Goal: Information Seeking & Learning: Learn about a topic

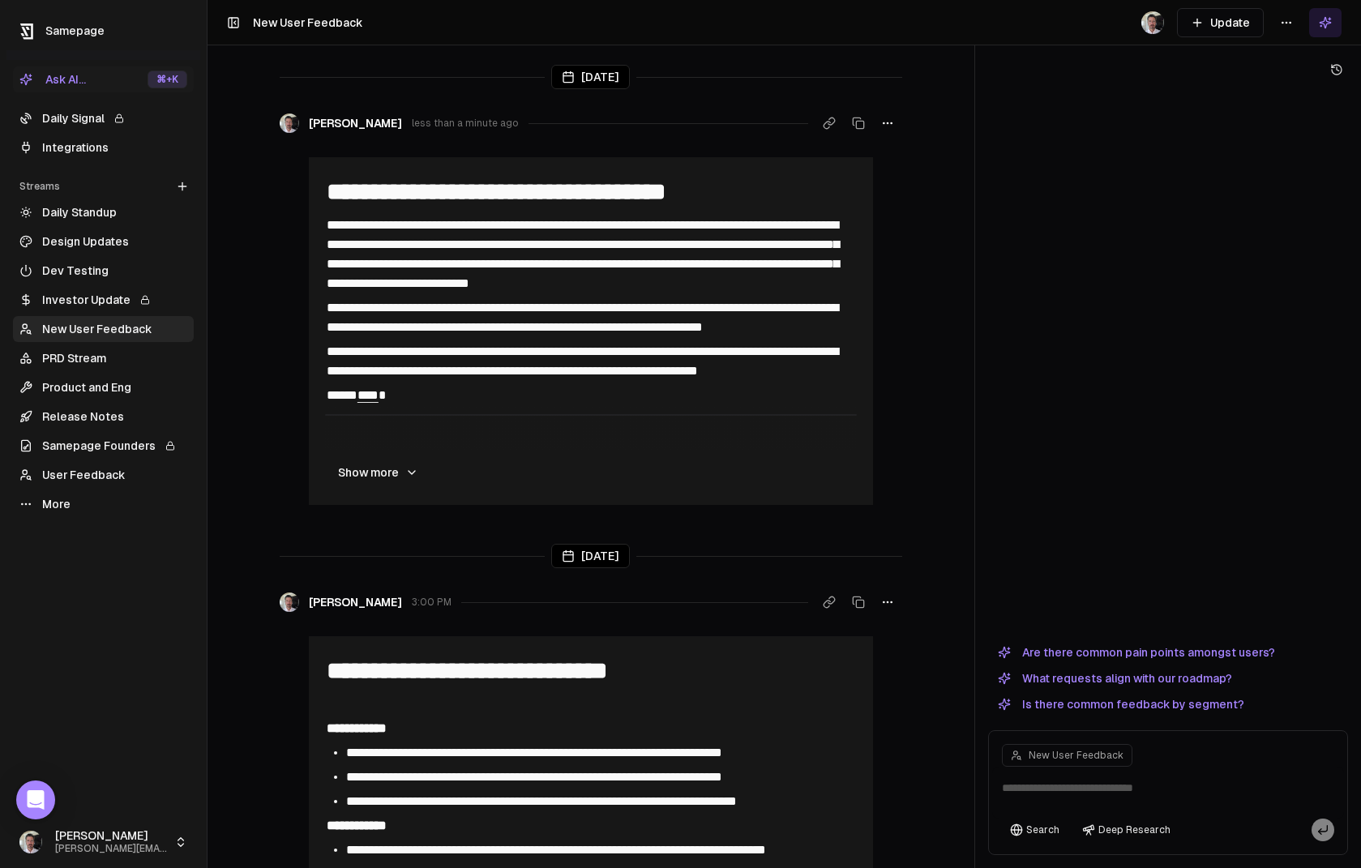
click at [82, 118] on link "Daily Signal" at bounding box center [103, 118] width 181 height 26
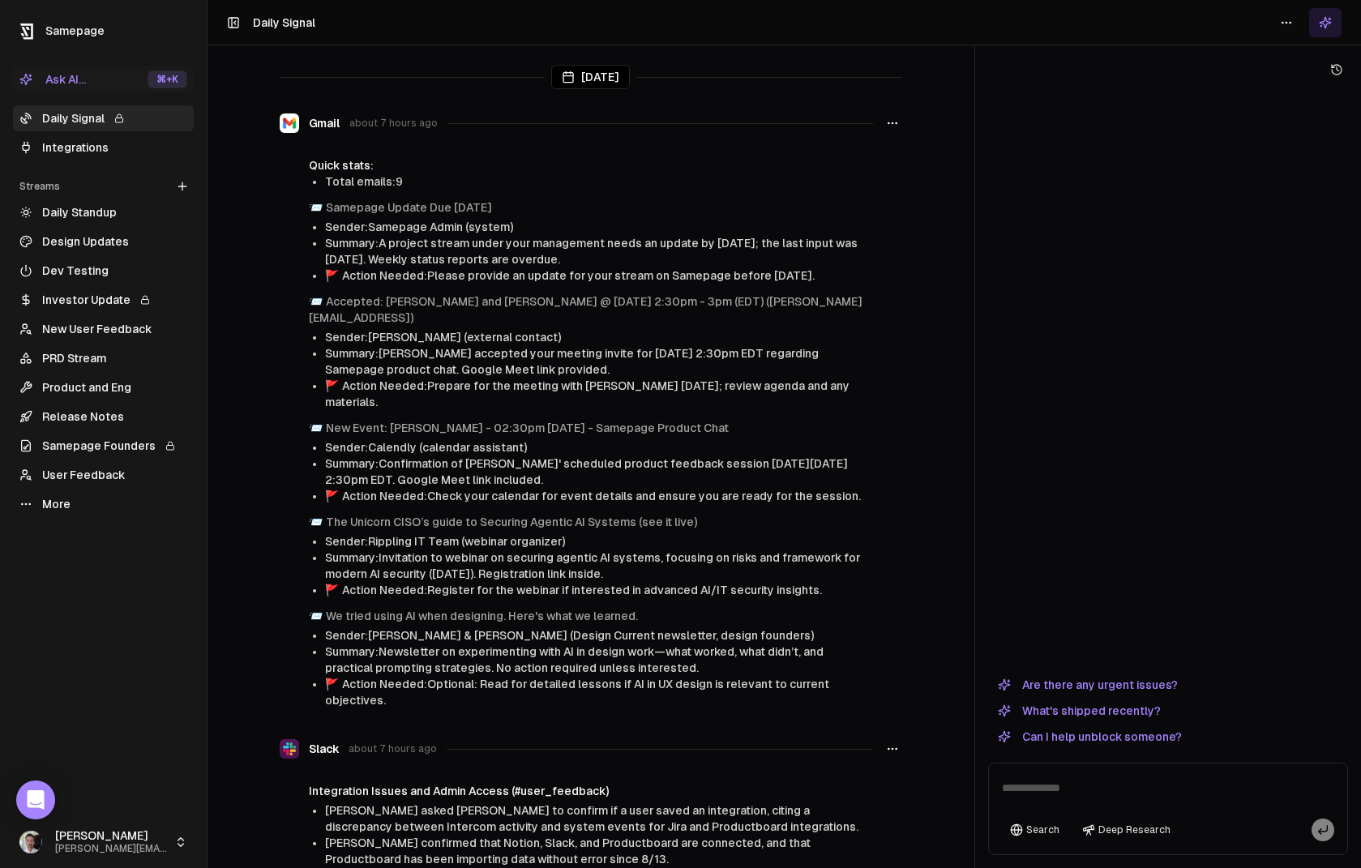
click at [33, 242] on link "Design Updates" at bounding box center [103, 242] width 181 height 26
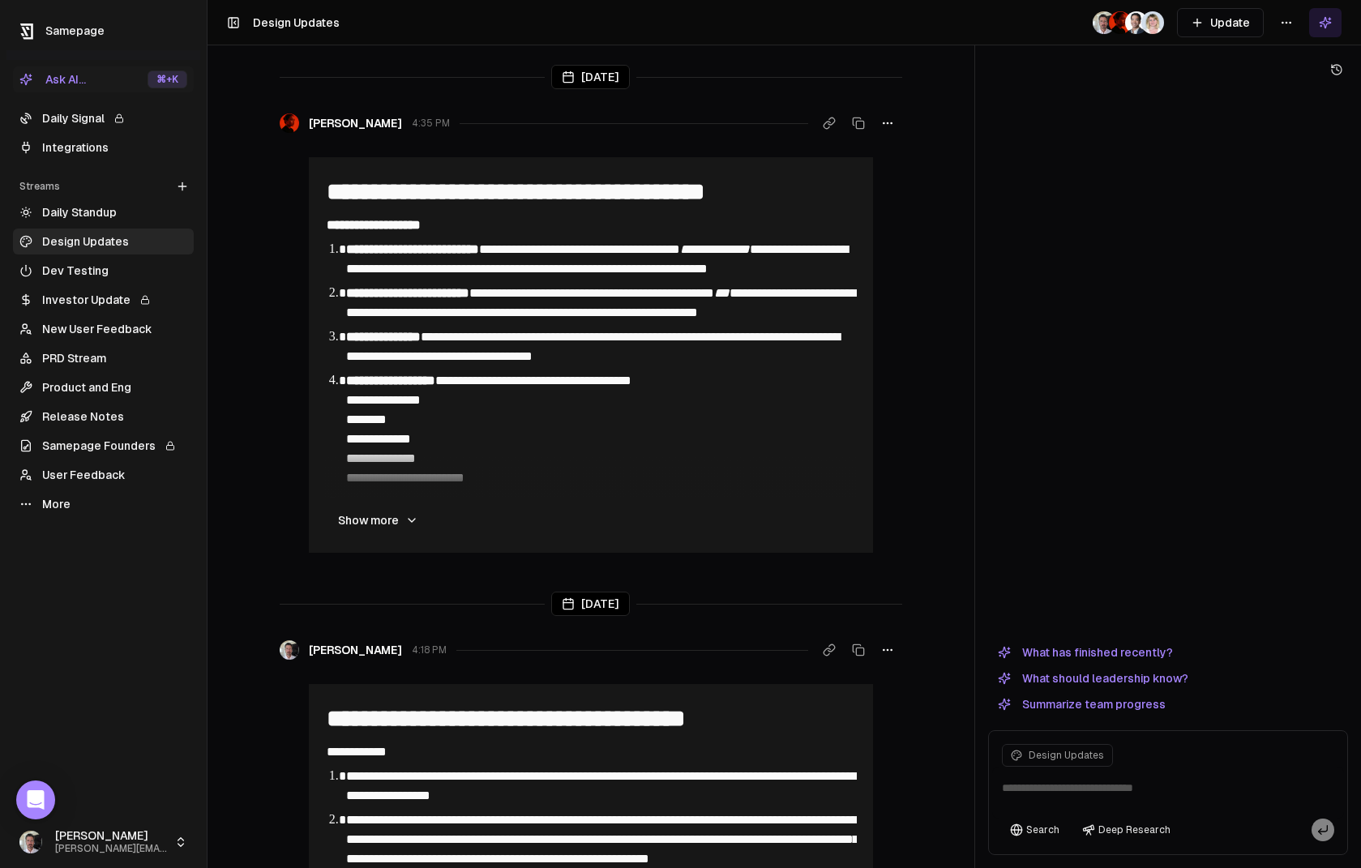
click at [79, 379] on link "Product and Eng" at bounding box center [103, 388] width 181 height 26
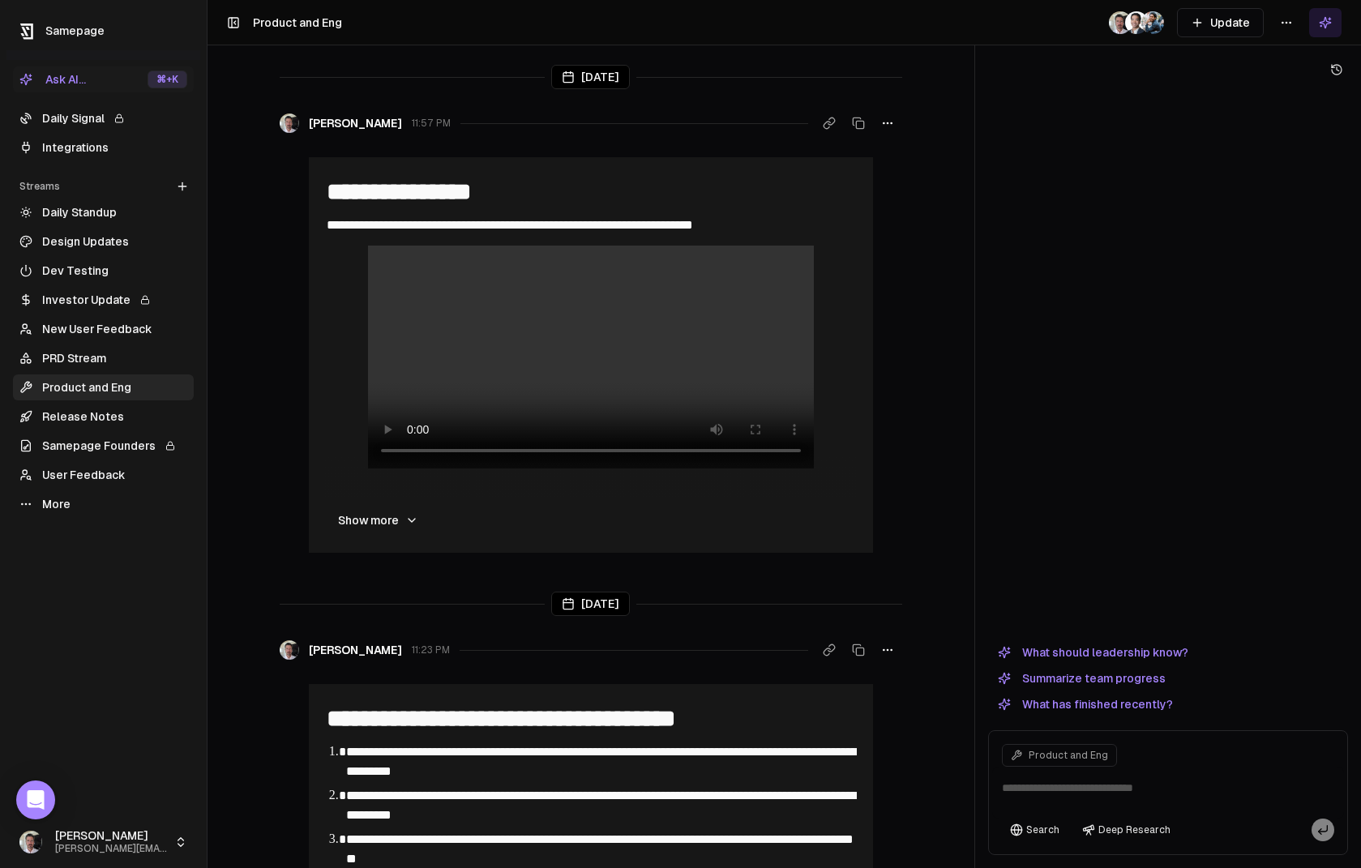
click at [1104, 680] on button "Summarize team progress" at bounding box center [1081, 678] width 187 height 19
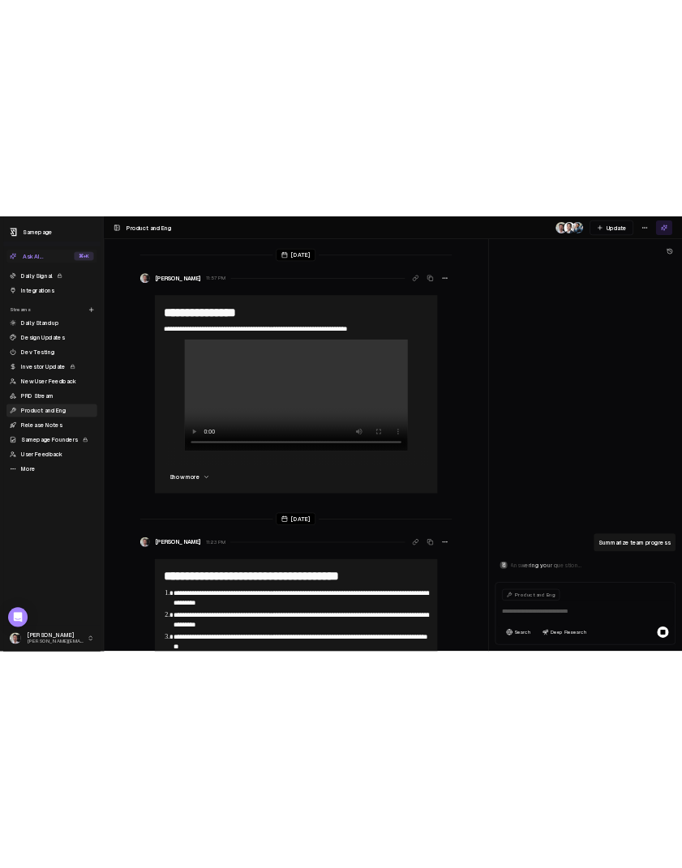
scroll to position [592, 0]
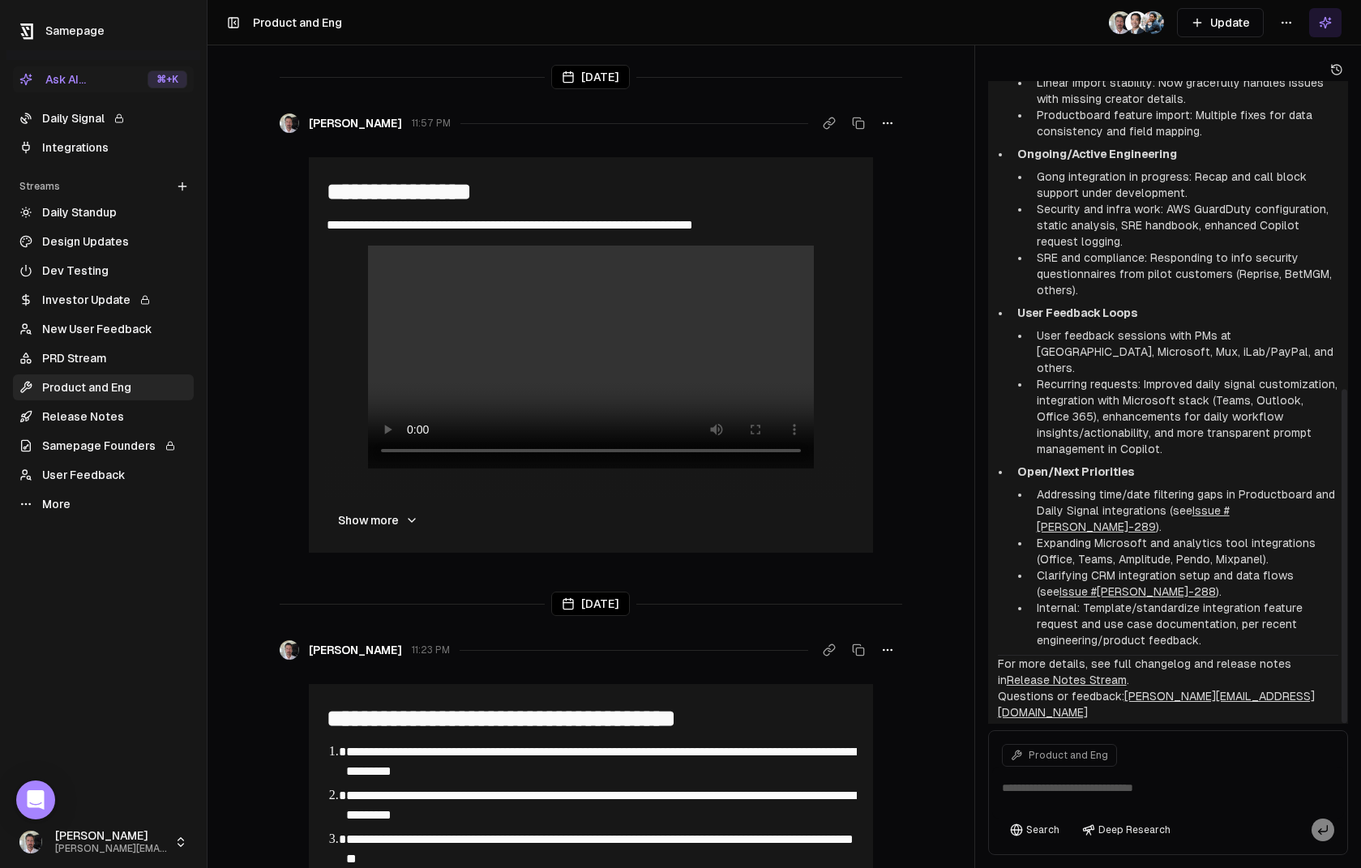
click at [1065, 706] on div "Copilot Product & Eng — Momentum and Key Outputs (as of [DATE]) Recent Customer…" at bounding box center [1168, 149] width 360 height 1228
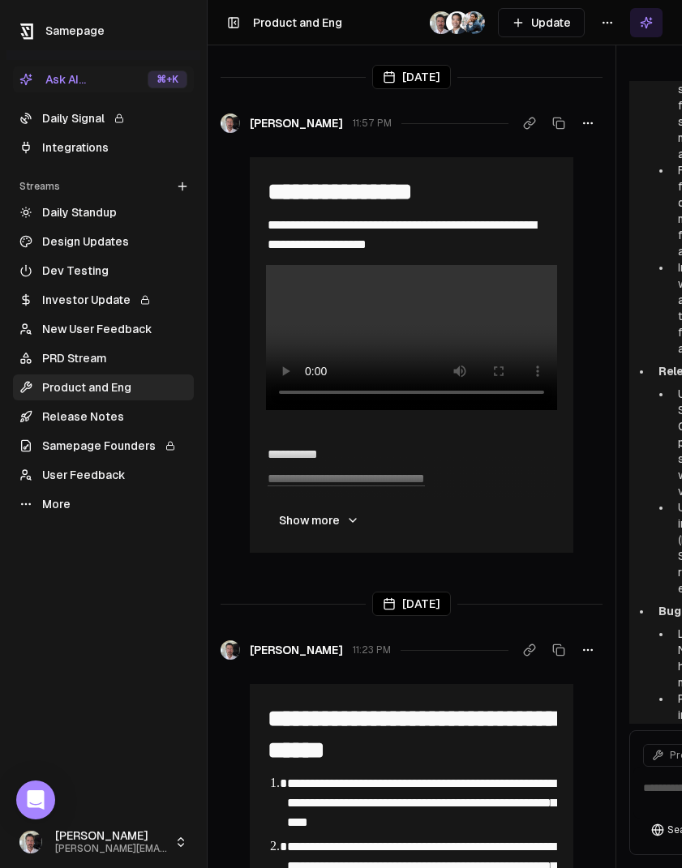
scroll to position [1159, 0]
click at [87, 146] on link "Integrations" at bounding box center [103, 148] width 181 height 26
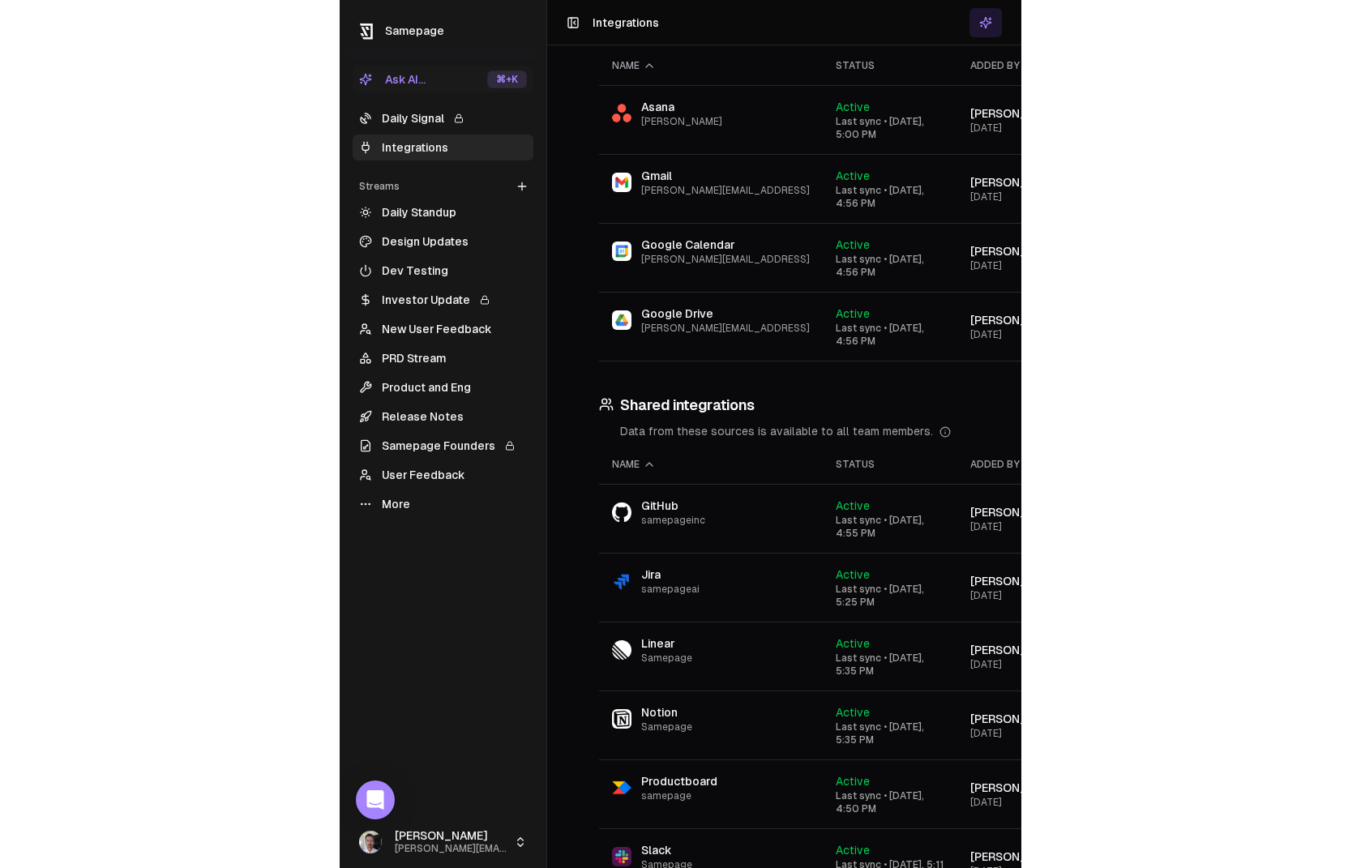
scroll to position [460, 0]
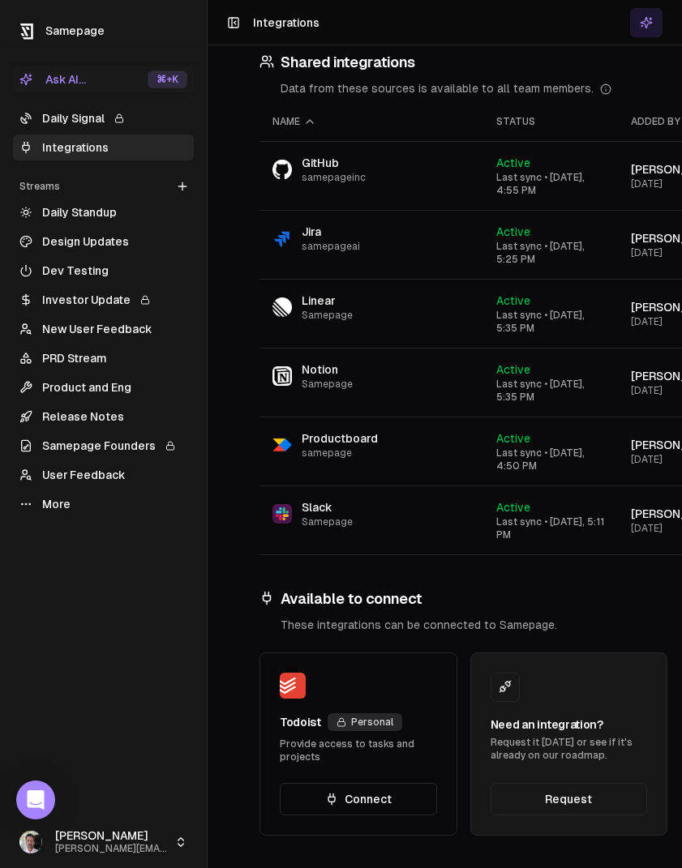
drag, startPoint x: 590, startPoint y: 806, endPoint x: 598, endPoint y: 726, distance: 80.7
click at [590, 805] on div "Todoist Personal Provide access to tasks and projects Connect Need an integrati…" at bounding box center [568, 744] width 619 height 183
click at [163, 29] on div "Samepage" at bounding box center [106, 31] width 174 height 24
drag, startPoint x: 59, startPoint y: 29, endPoint x: 45, endPoint y: 29, distance: 13.8
click at [58, 30] on span "Samepage" at bounding box center [74, 30] width 59 height 13
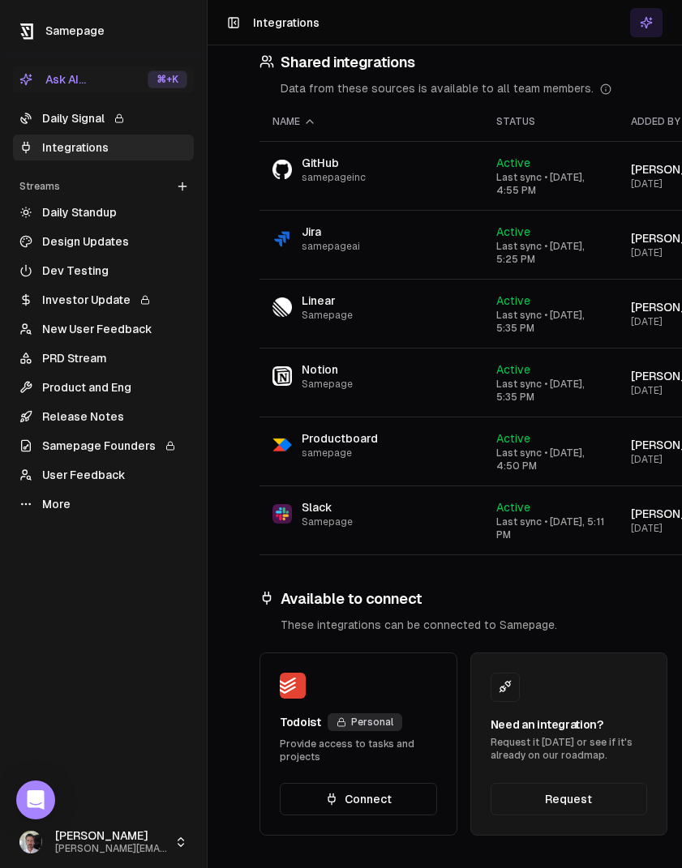
click at [29, 29] on icon at bounding box center [24, 31] width 9 height 9
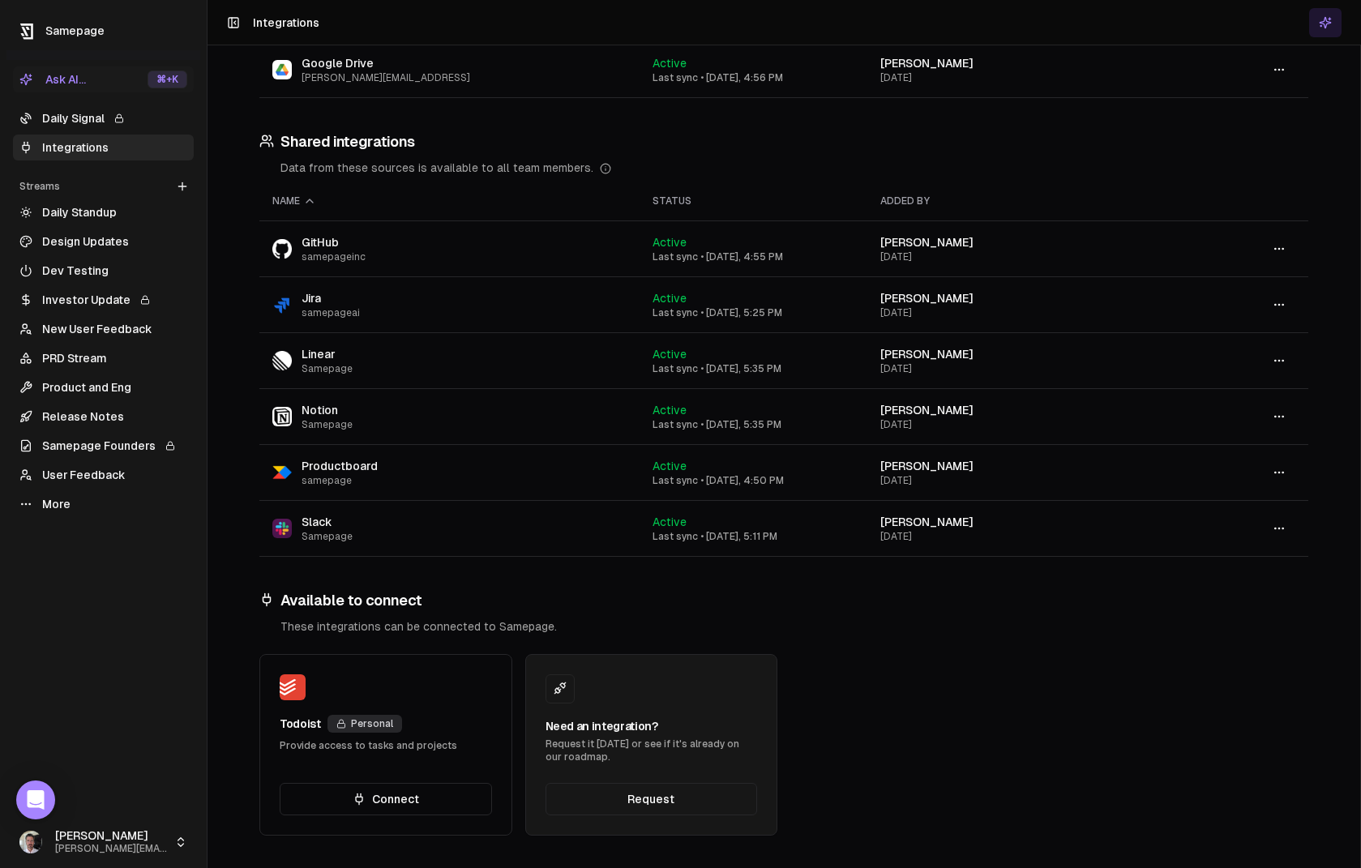
scroll to position [295, 0]
click at [1339, 20] on button at bounding box center [1325, 22] width 32 height 29
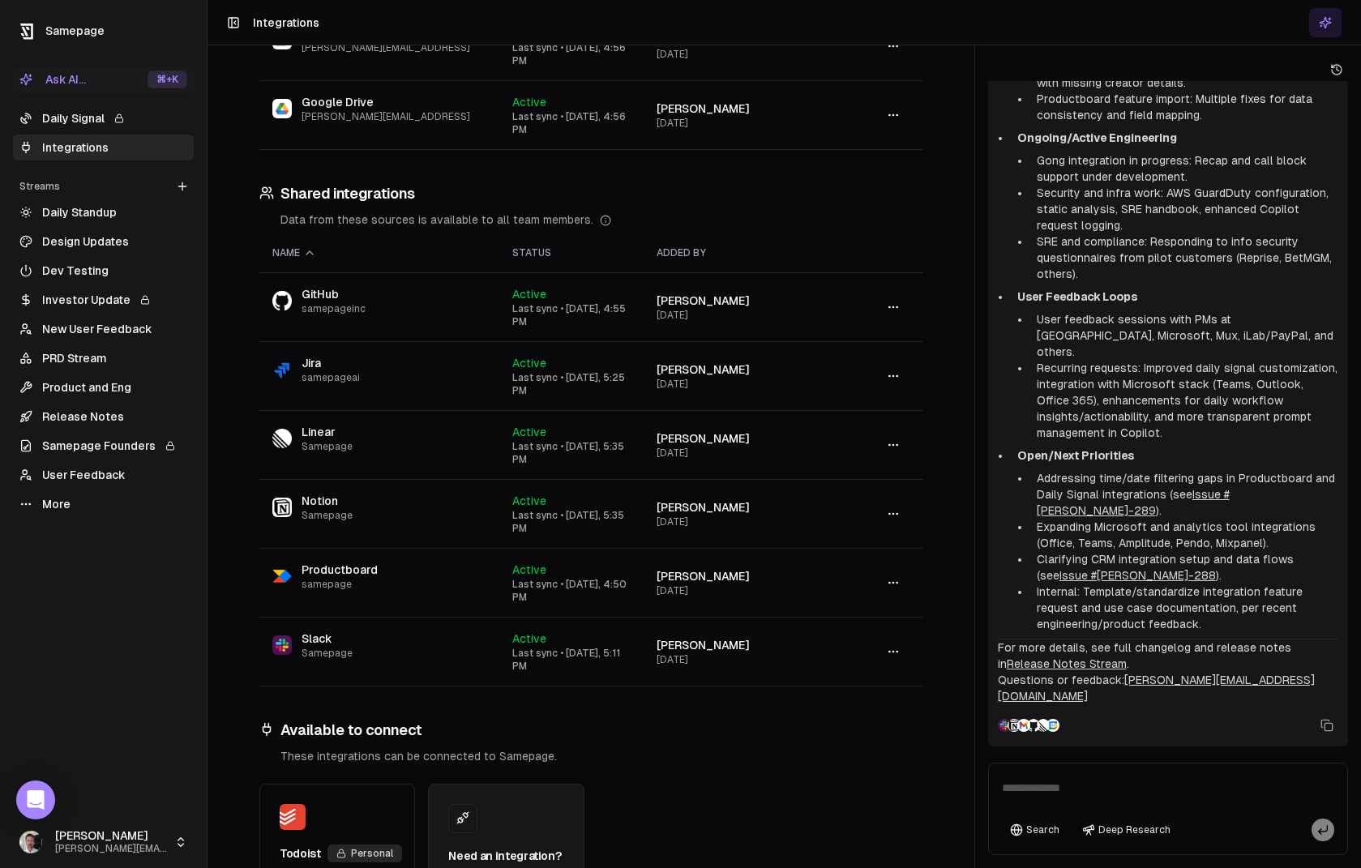
scroll to position [421, 0]
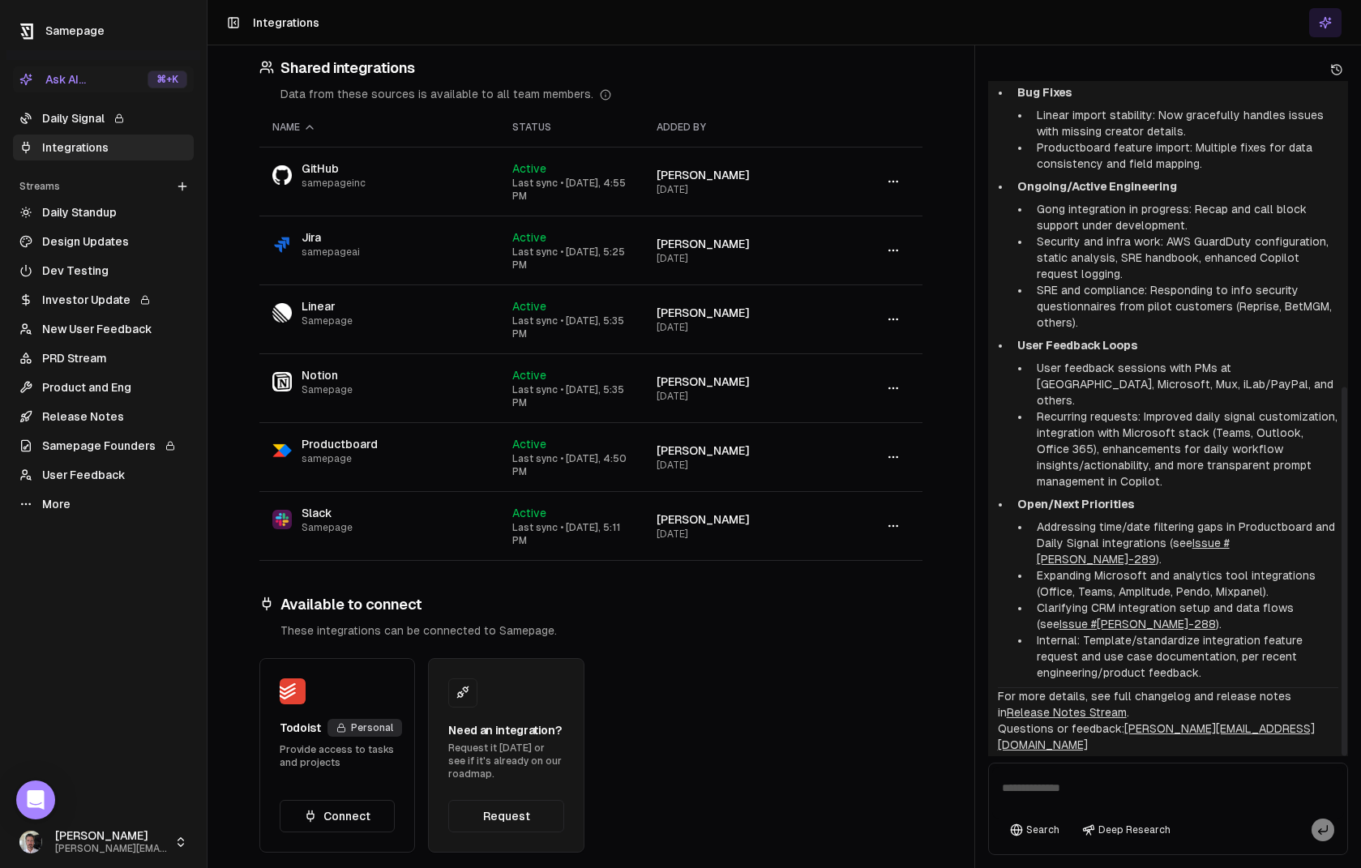
click at [1056, 788] on textarea at bounding box center [1168, 793] width 352 height 52
click at [46, 274] on link "Dev Testing" at bounding box center [103, 271] width 181 height 26
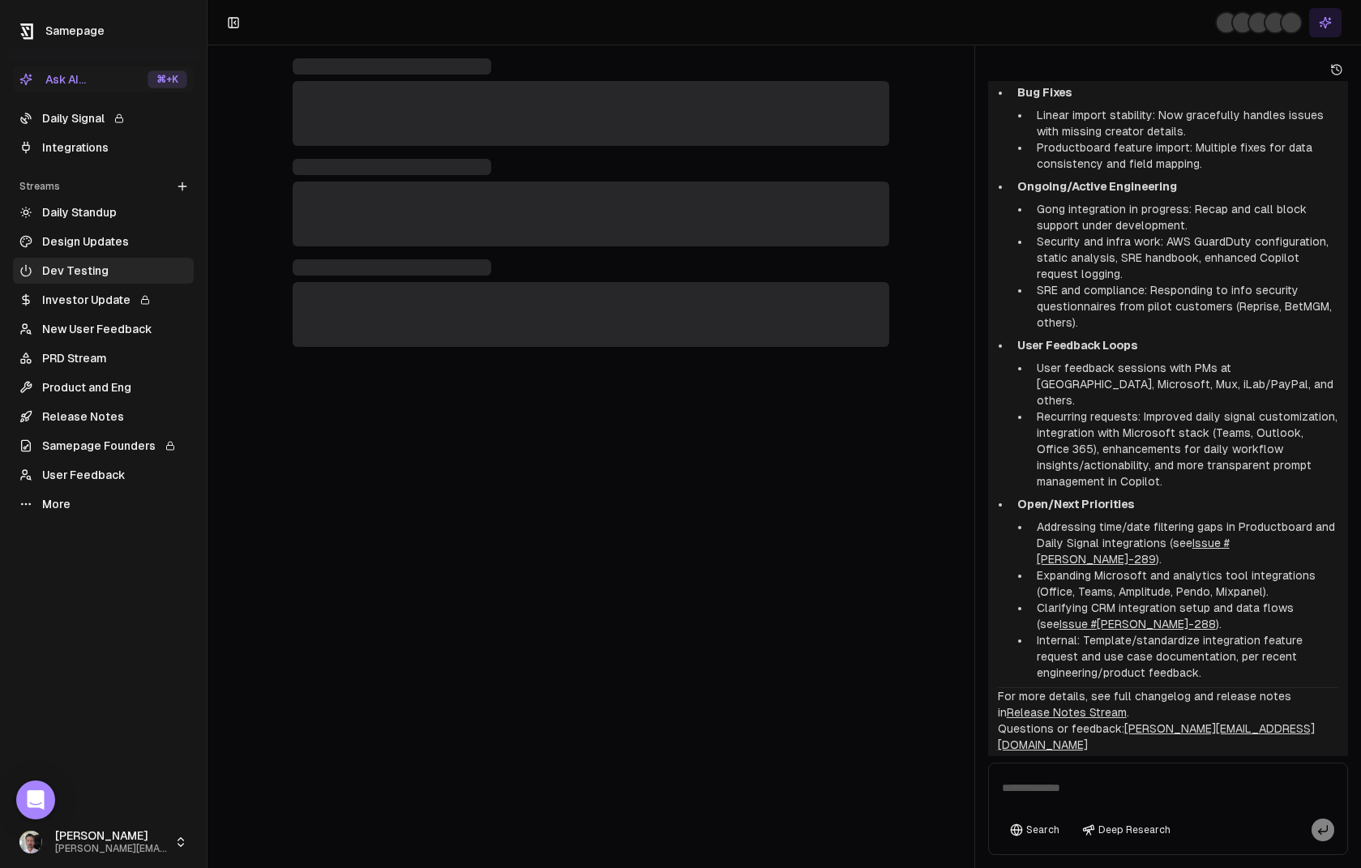
scroll to position [592, 0]
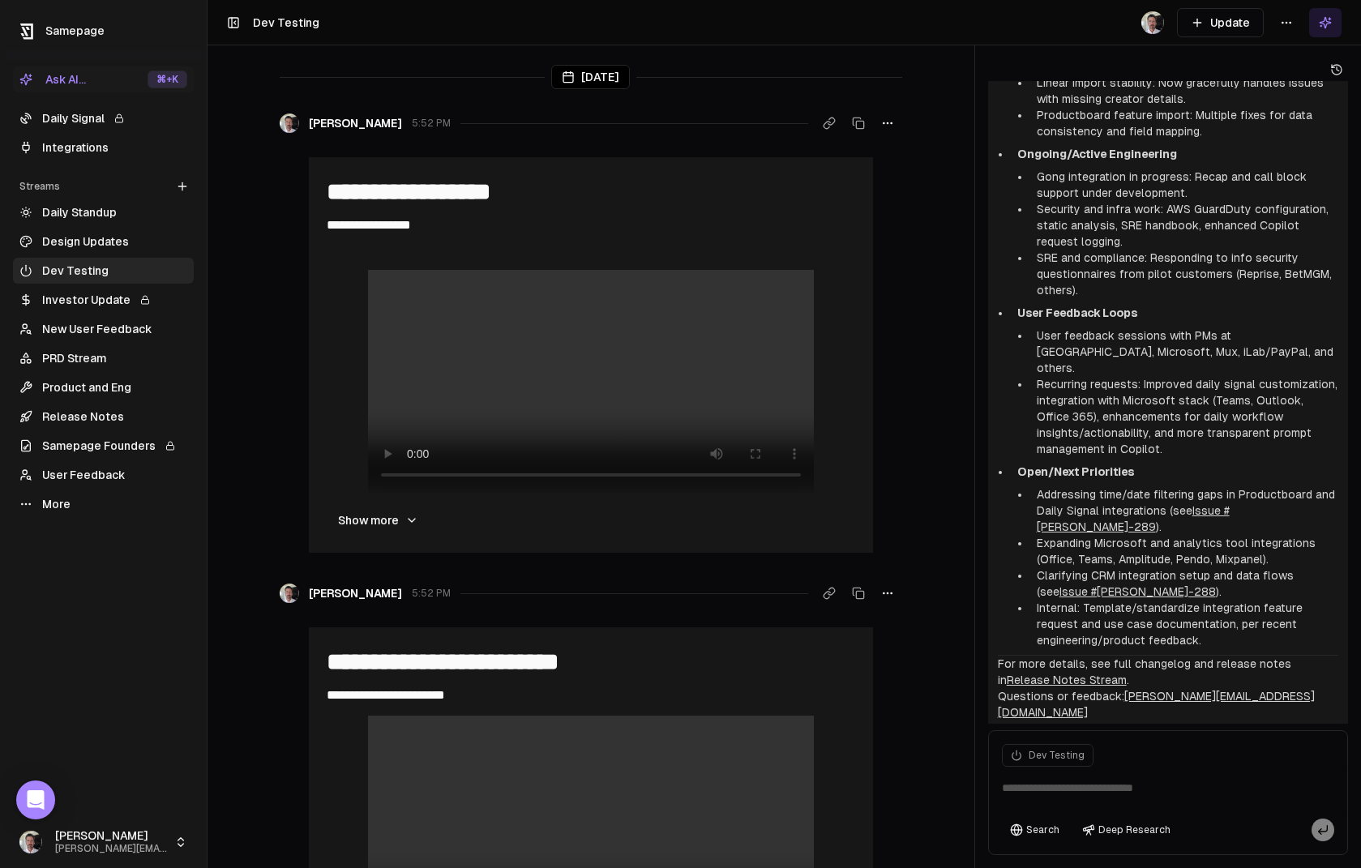
click at [1052, 786] on textarea at bounding box center [1168, 793] width 352 height 52
type textarea "**********"
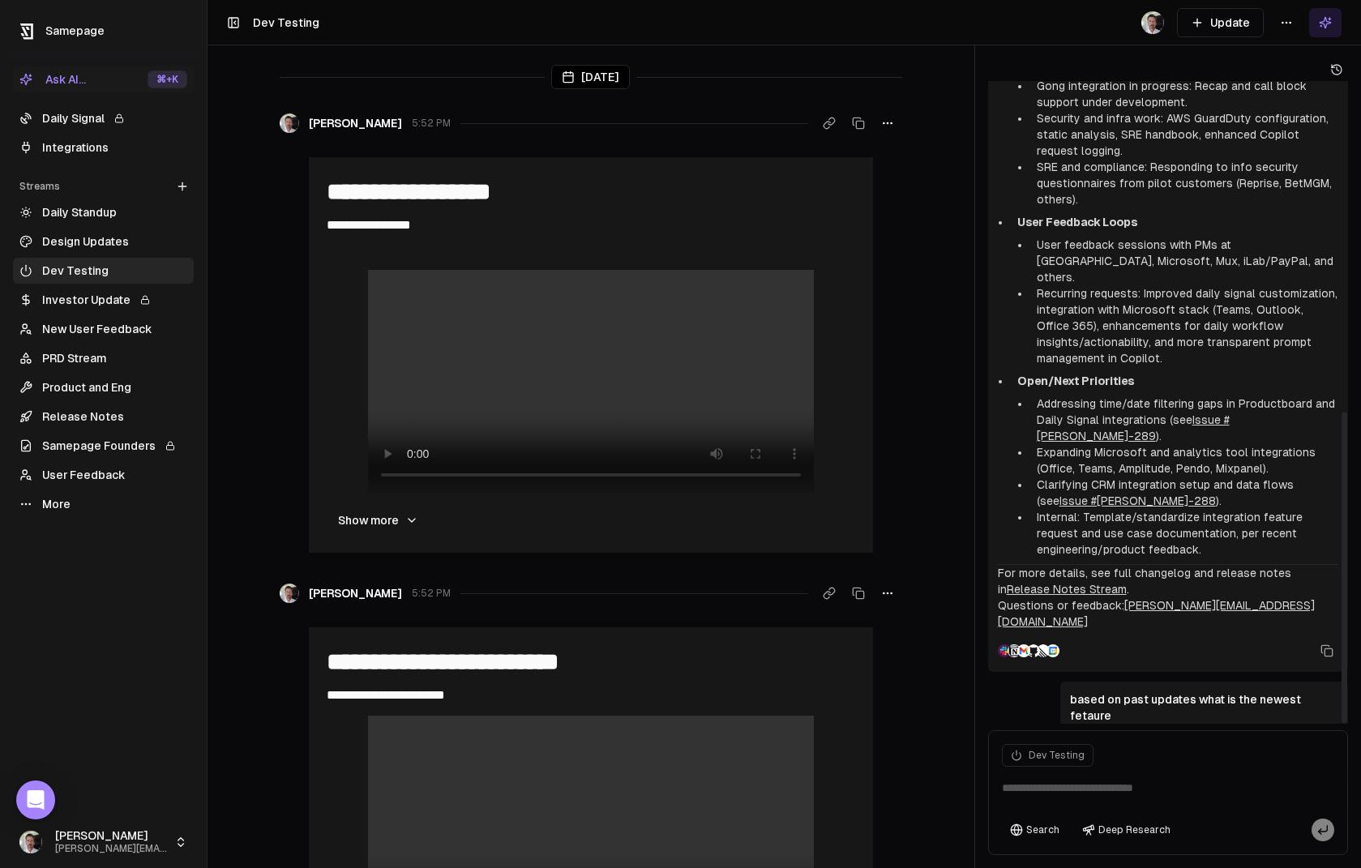
scroll to position [834, 0]
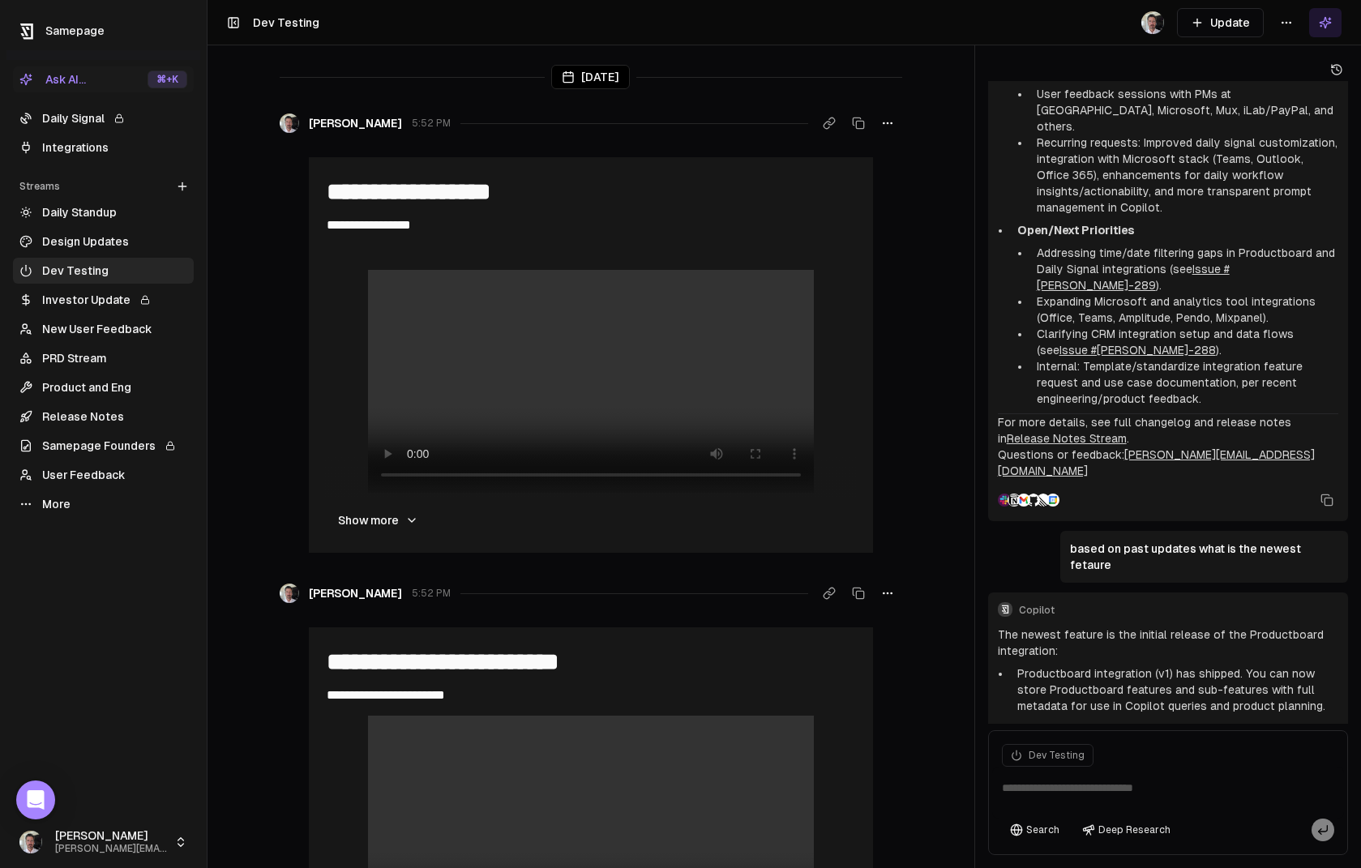
click at [1052, 788] on textarea at bounding box center [1168, 793] width 352 height 52
click at [87, 412] on link "Release Notes" at bounding box center [103, 417] width 181 height 26
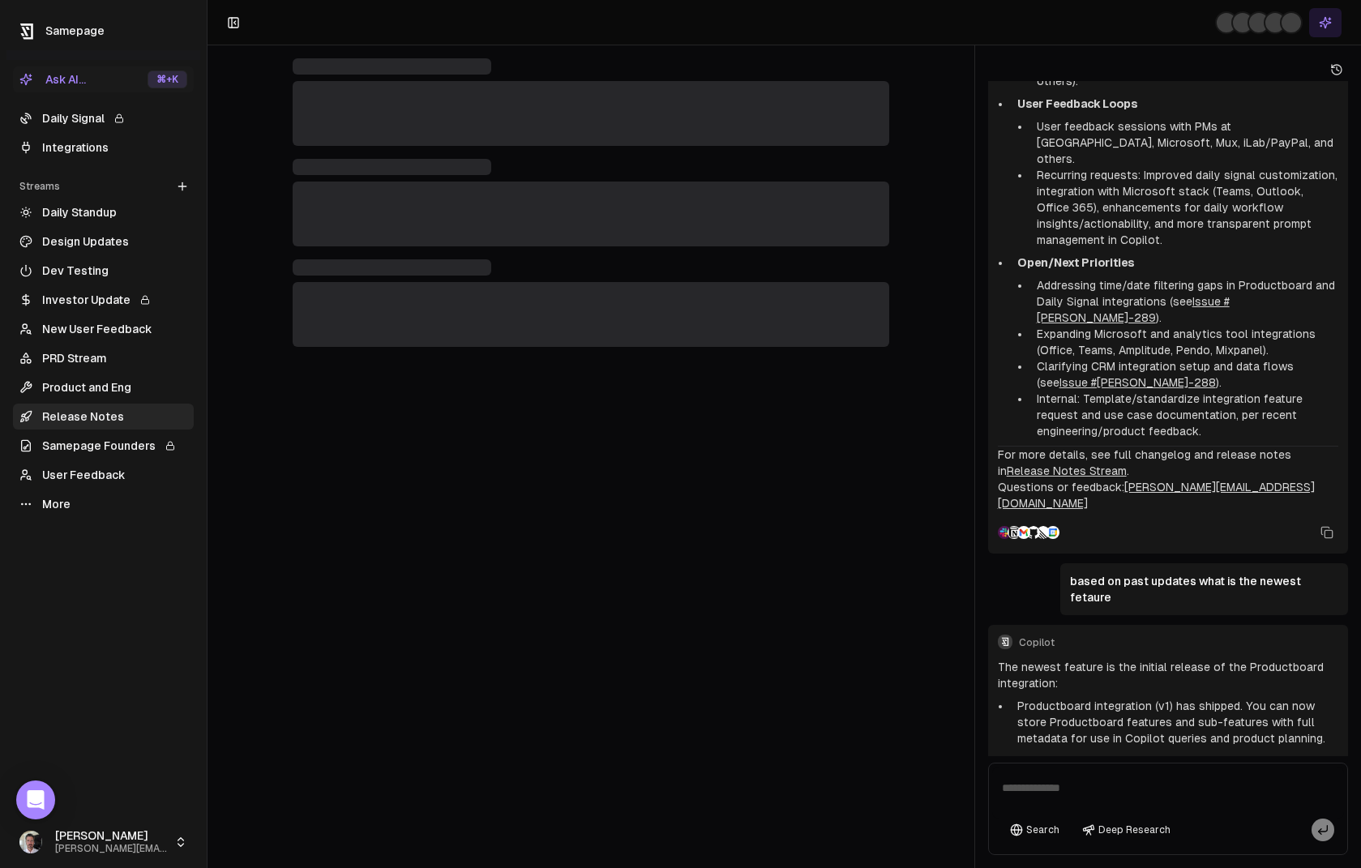
scroll to position [834, 0]
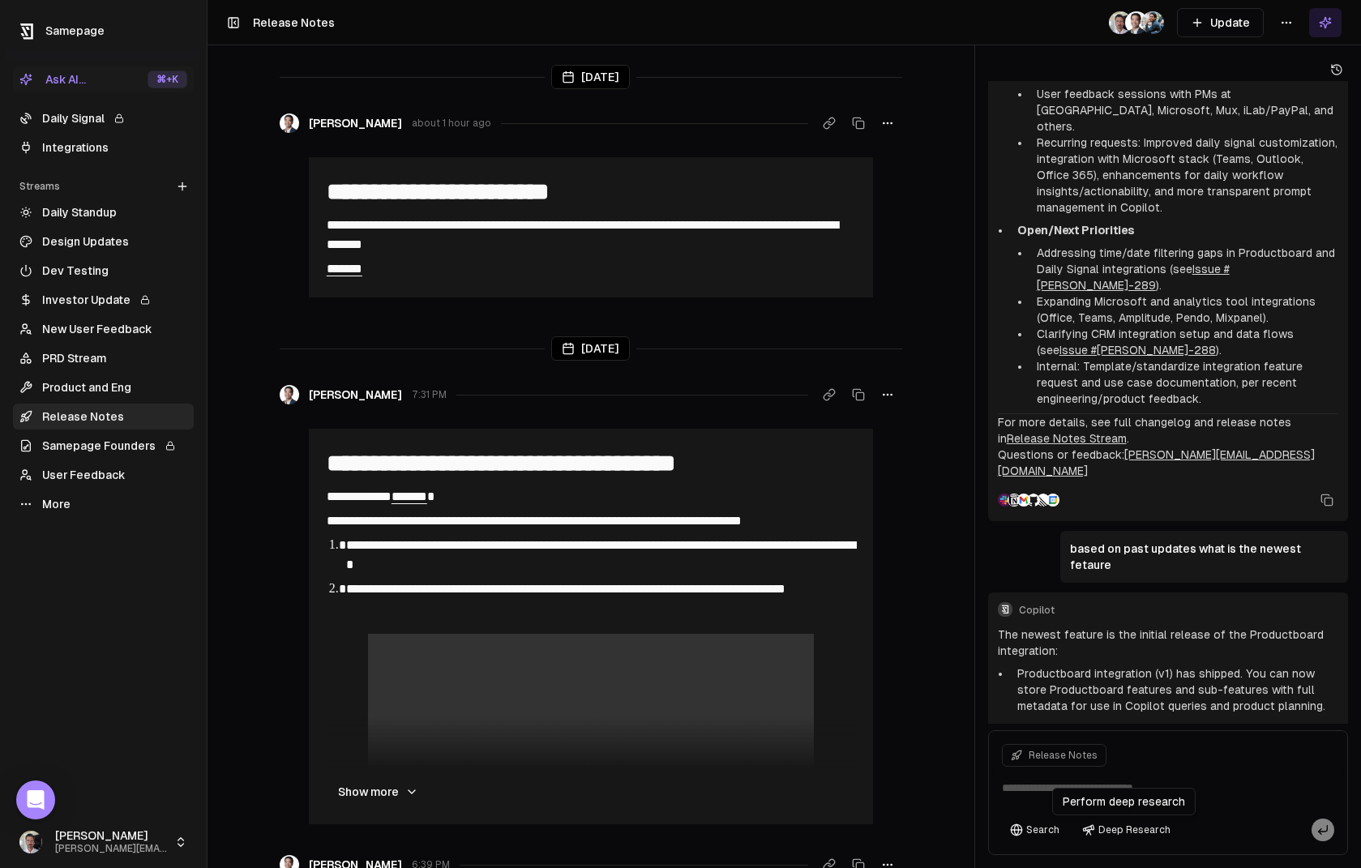
click at [1098, 786] on textarea at bounding box center [1168, 793] width 352 height 52
type textarea "**********"
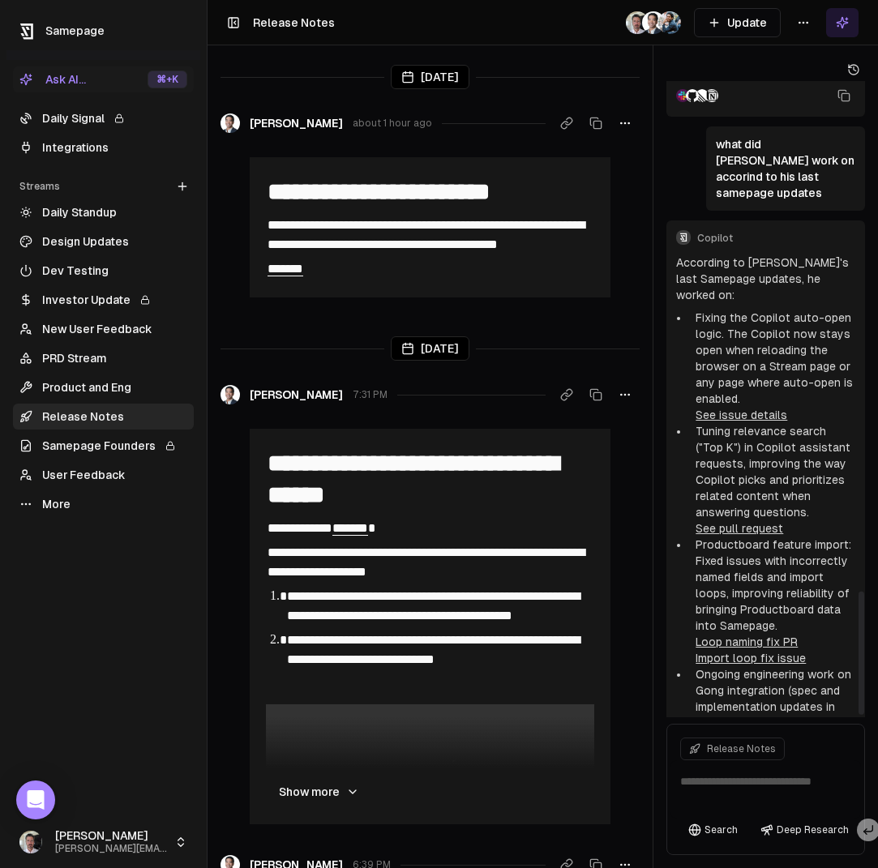
scroll to position [2638, 0]
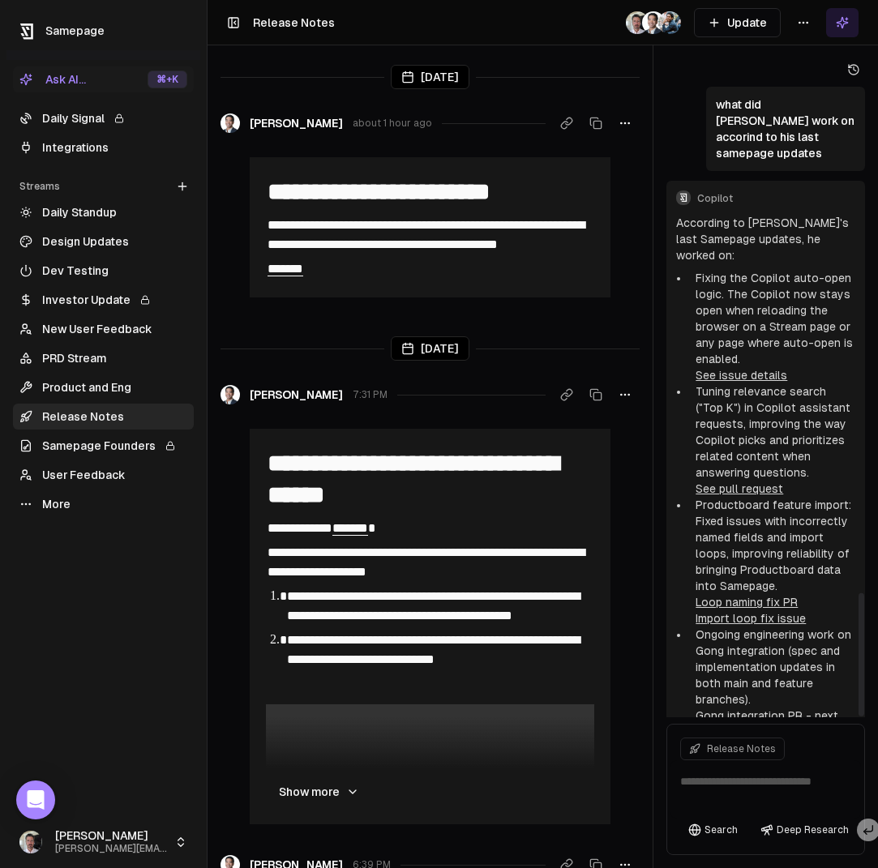
click at [725, 783] on textarea at bounding box center [766, 790] width 191 height 58
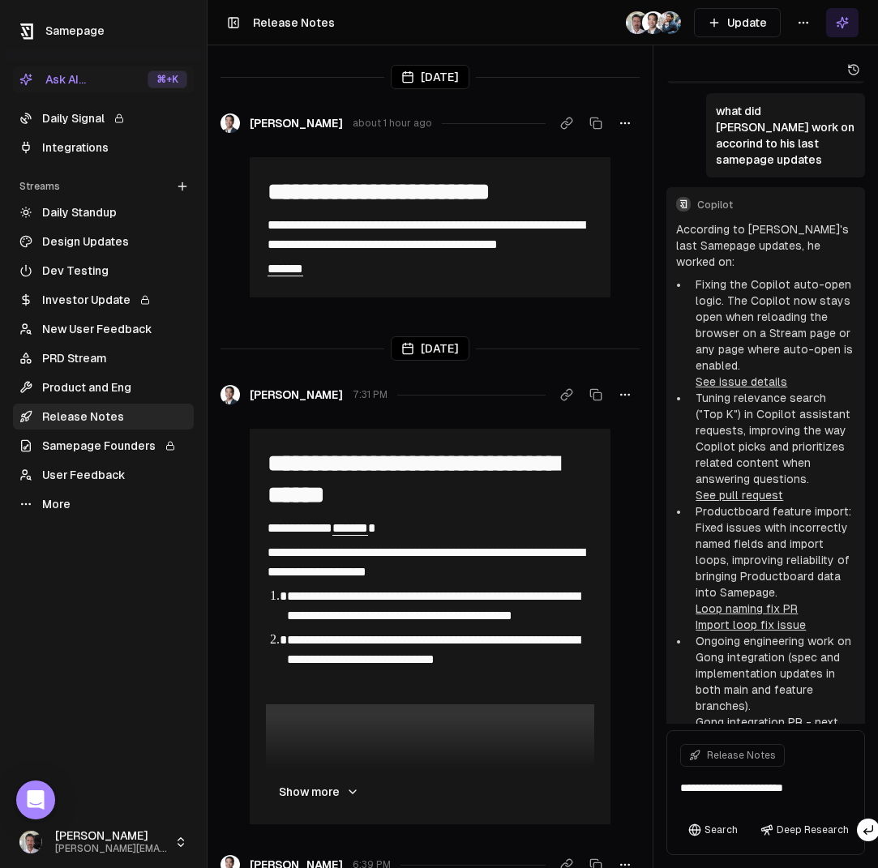
type textarea "**********"
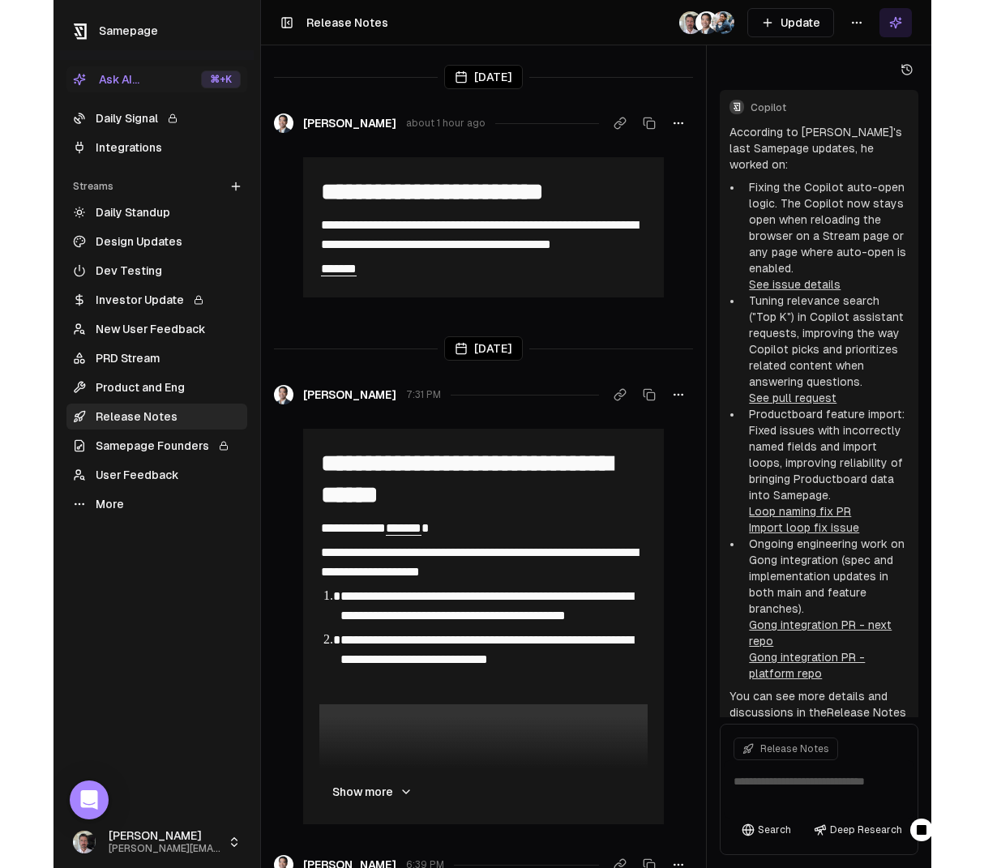
scroll to position [3285, 0]
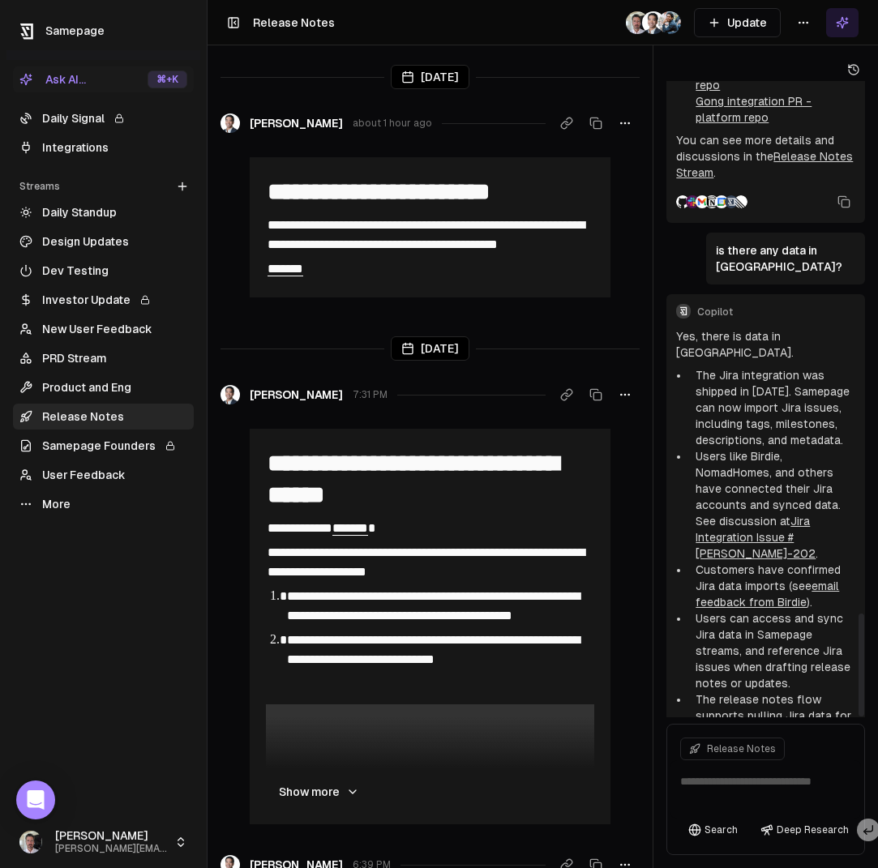
drag, startPoint x: 722, startPoint y: 654, endPoint x: 696, endPoint y: 687, distance: 42.2
click at [721, 812] on p "If you have a specific query, check your stream’s data filtering, or visit the …" at bounding box center [765, 852] width 179 height 81
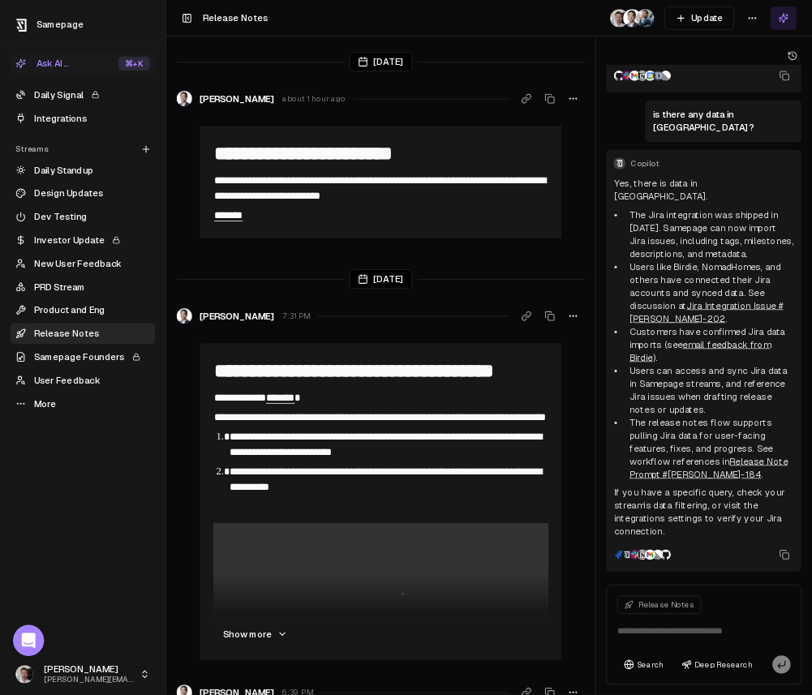
scroll to position [2484, 0]
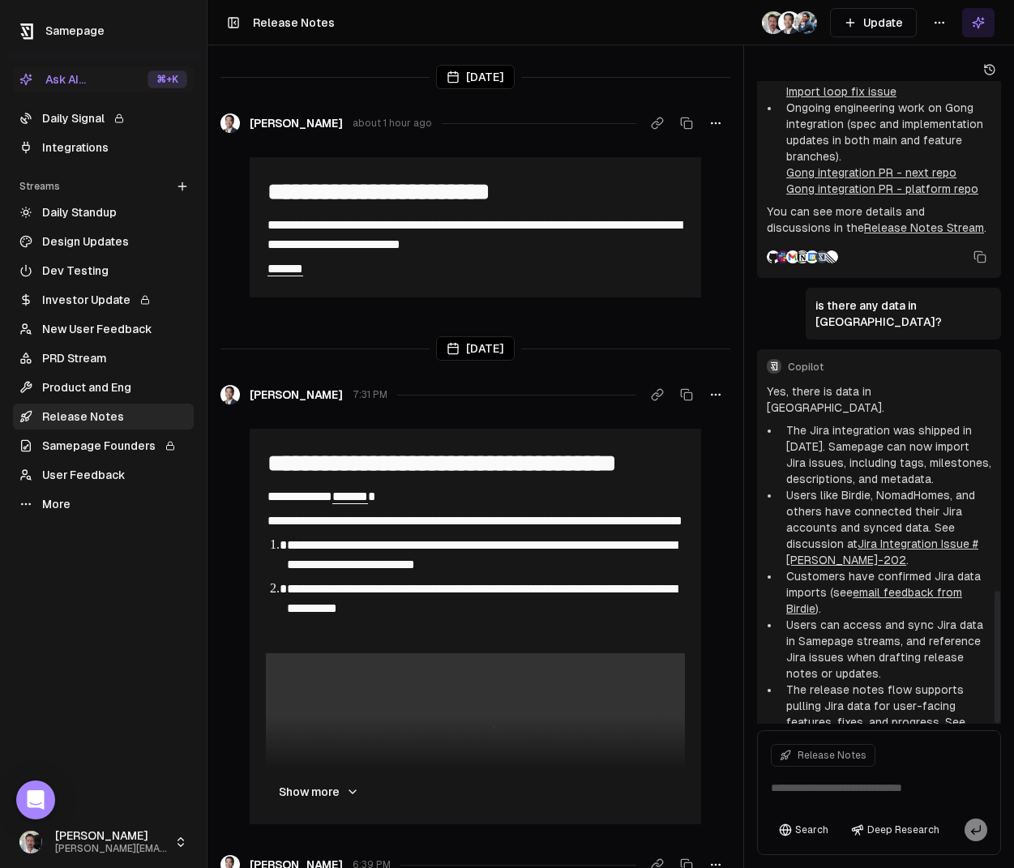
click at [800, 422] on li "The Jira integration was shipped in [DATE]. Samepage can now import Jira issues…" at bounding box center [886, 454] width 212 height 65
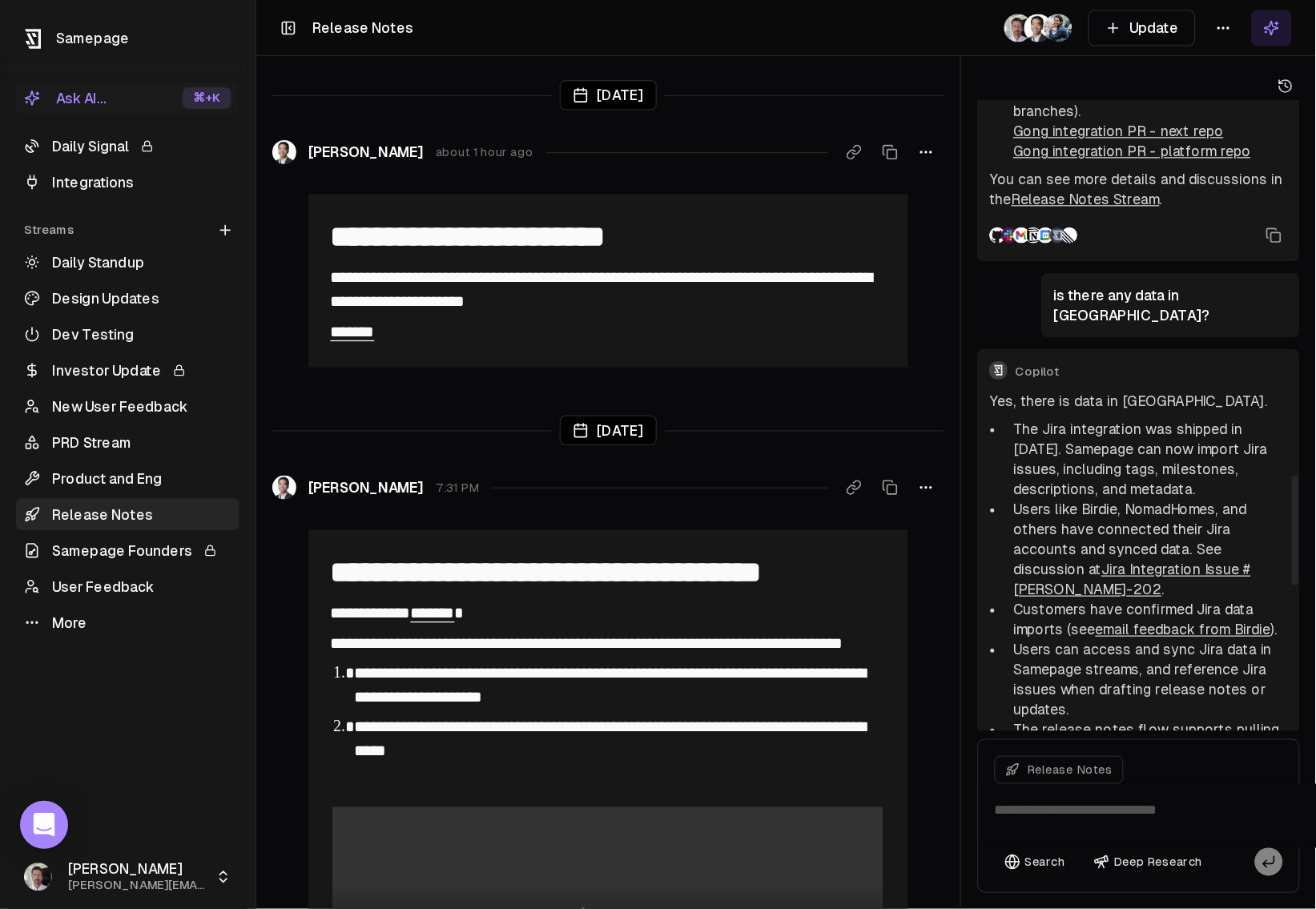
scroll to position [1714, 0]
